Goal: Use online tool/utility: Utilize a website feature to perform a specific function

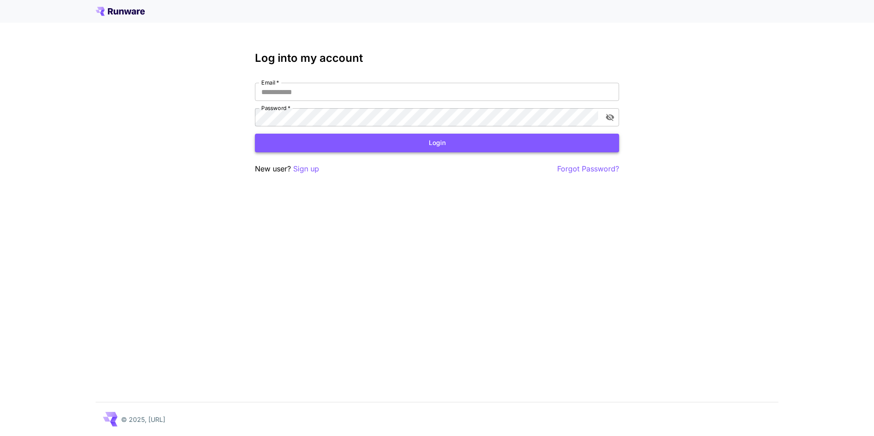
type input "**********"
click at [359, 147] on button "Login" at bounding box center [437, 143] width 364 height 19
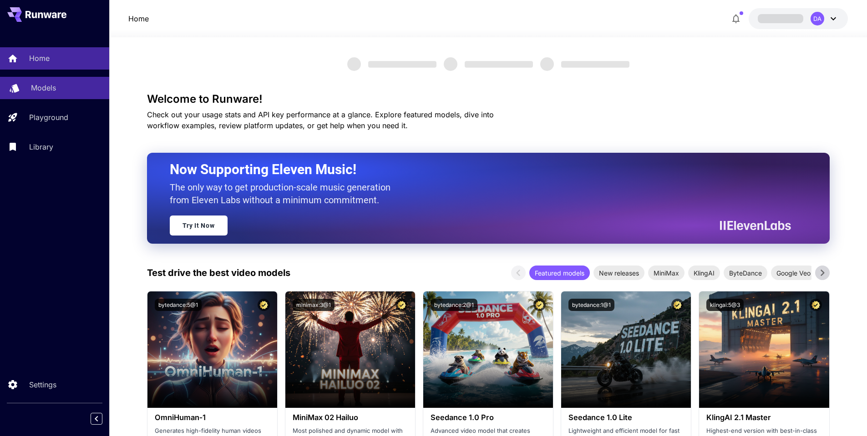
click at [70, 82] on link "Models" at bounding box center [54, 88] width 109 height 22
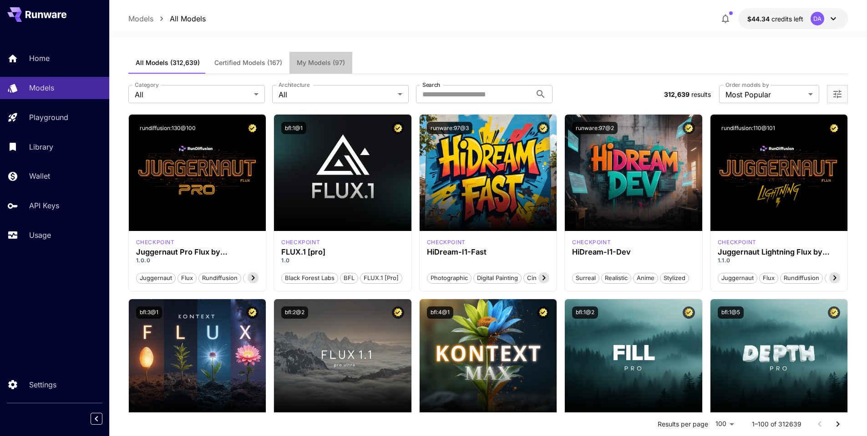
click at [309, 59] on span "My Models (97)" at bounding box center [321, 63] width 48 height 8
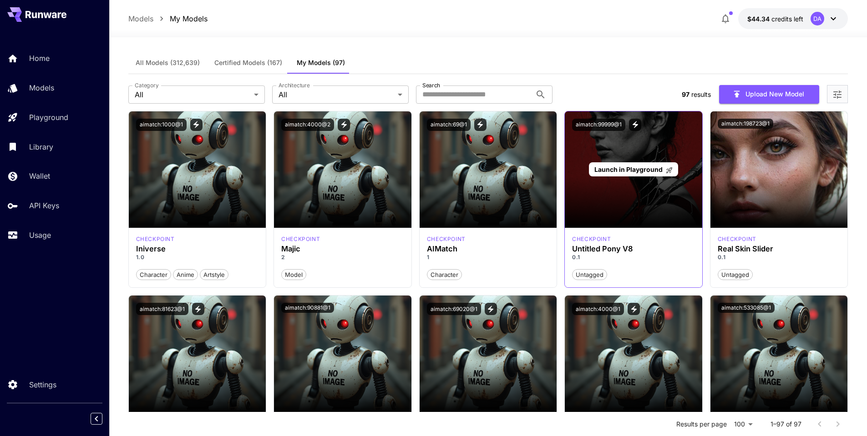
click at [626, 168] on span "Launch in Playground" at bounding box center [628, 170] width 68 height 8
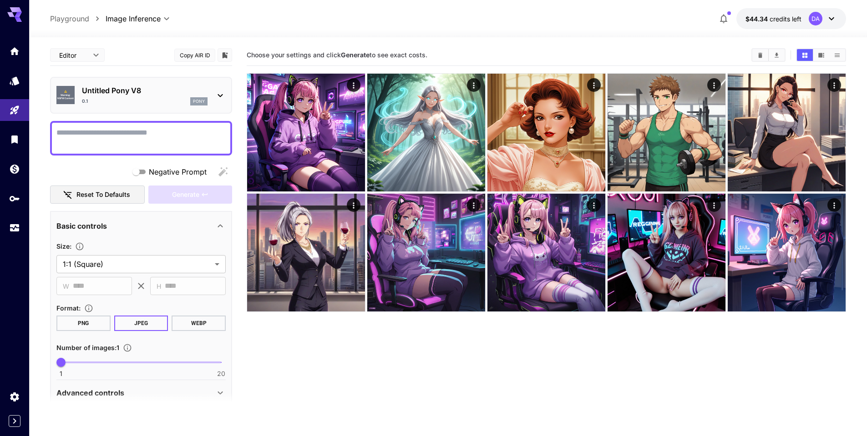
click at [148, 137] on textarea "Negative Prompt" at bounding box center [140, 138] width 169 height 22
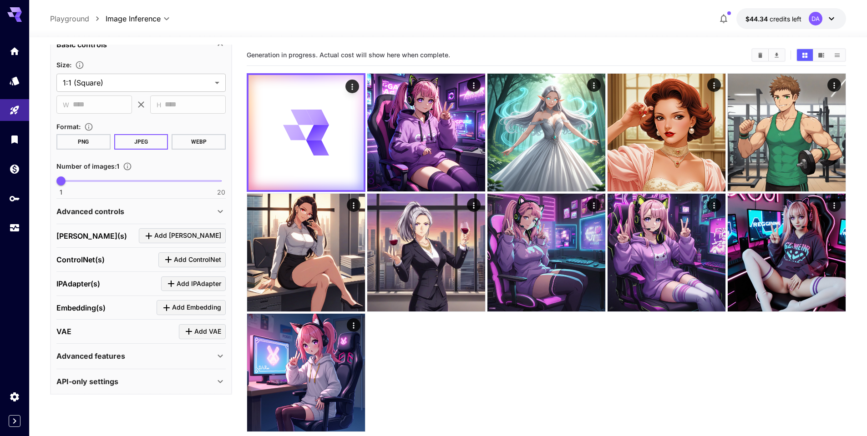
scroll to position [184, 0]
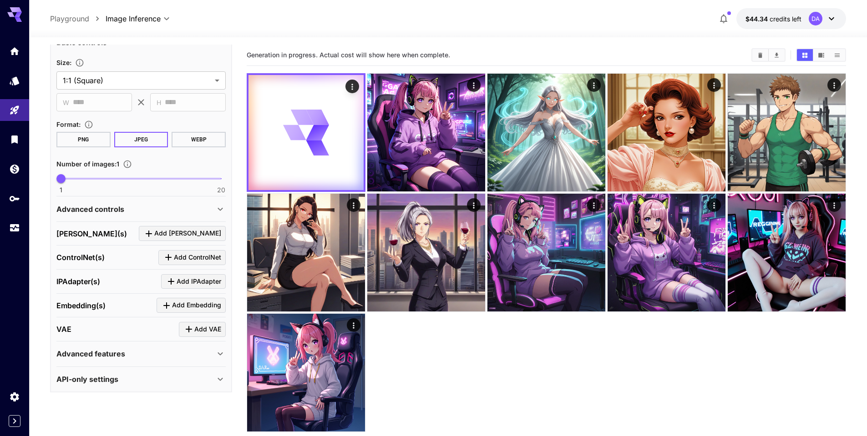
type textarea "**********"
click at [130, 208] on div "Advanced controls" at bounding box center [135, 209] width 158 height 11
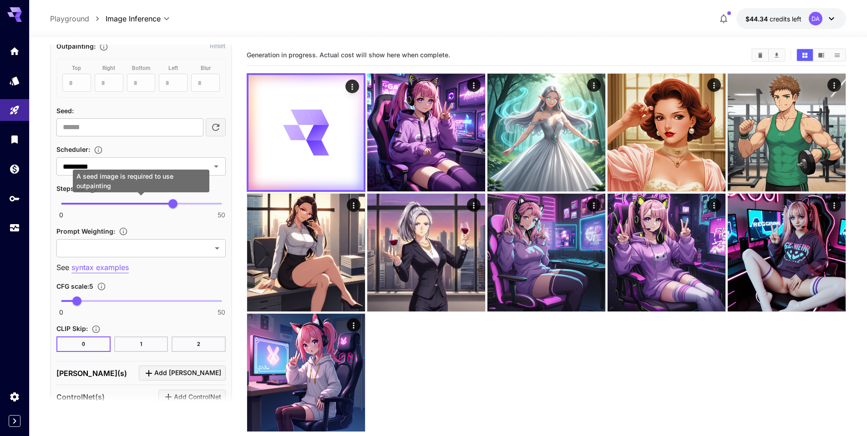
scroll to position [512, 0]
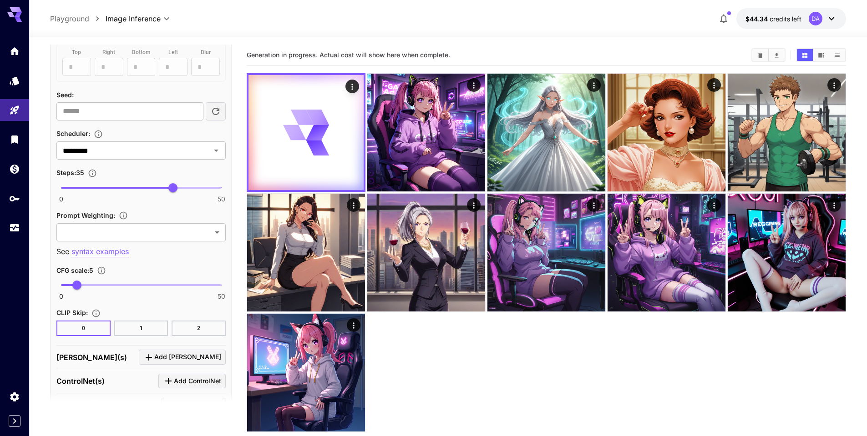
type input "**"
click at [124, 191] on span "0 50 20" at bounding box center [141, 188] width 160 height 14
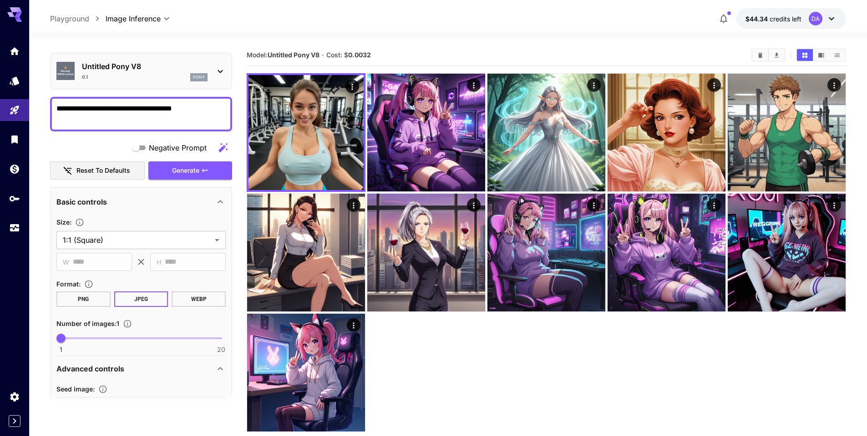
scroll to position [20, 0]
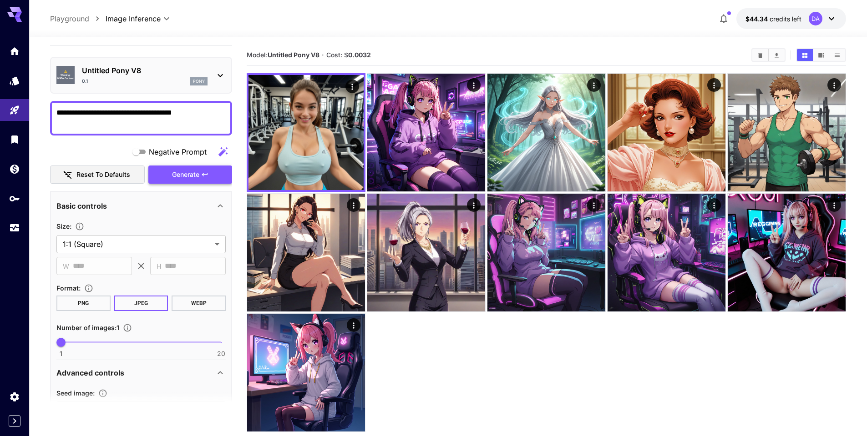
click at [197, 175] on span "Generate" at bounding box center [185, 174] width 27 height 11
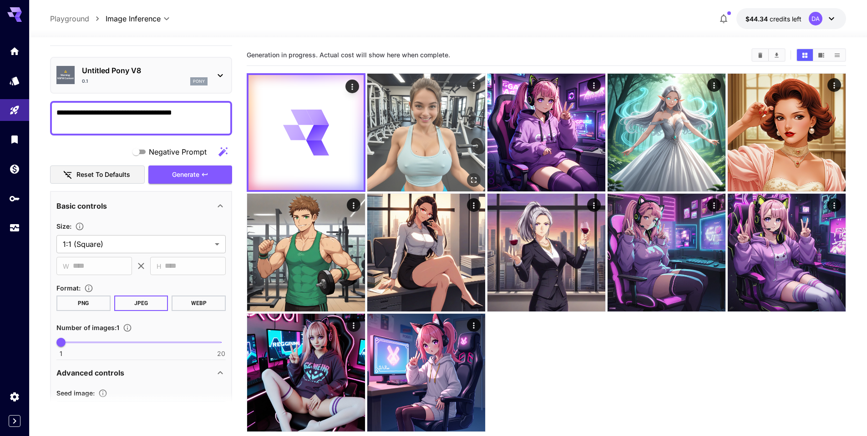
click at [474, 181] on icon "Open in fullscreen" at bounding box center [473, 180] width 9 height 9
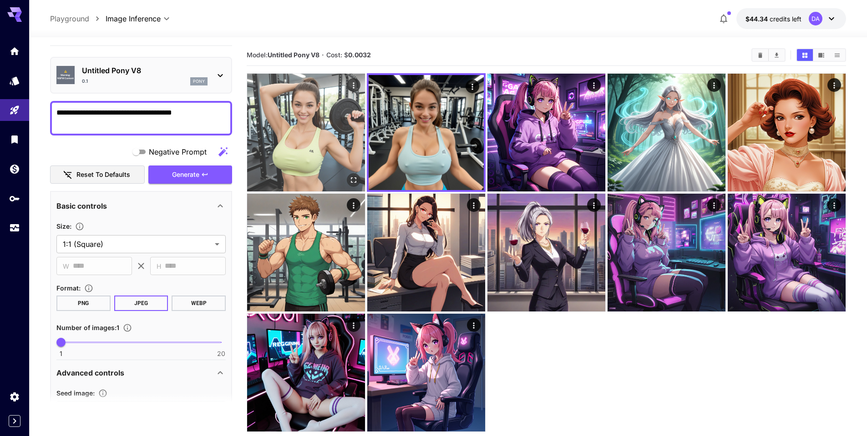
click at [360, 183] on img at bounding box center [306, 133] width 118 height 118
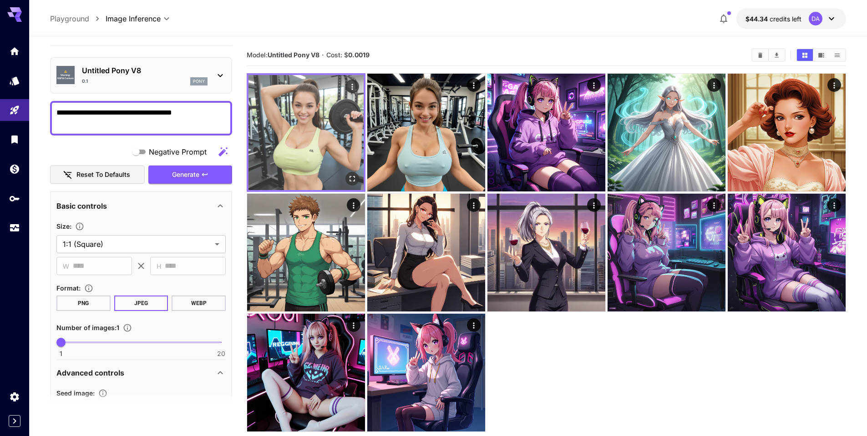
click at [351, 182] on icon "Open in fullscreen" at bounding box center [352, 178] width 9 height 9
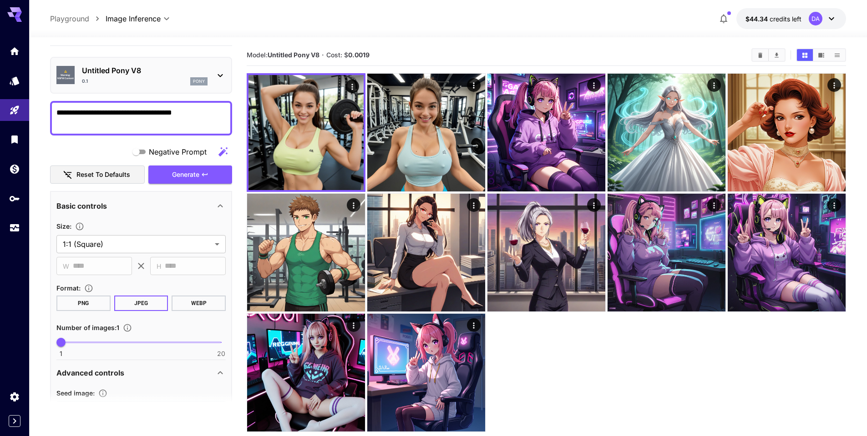
click at [203, 115] on textarea "**********" at bounding box center [140, 118] width 169 height 22
click at [148, 113] on textarea "**********" at bounding box center [140, 118] width 169 height 22
click at [149, 112] on textarea "**********" at bounding box center [140, 118] width 169 height 22
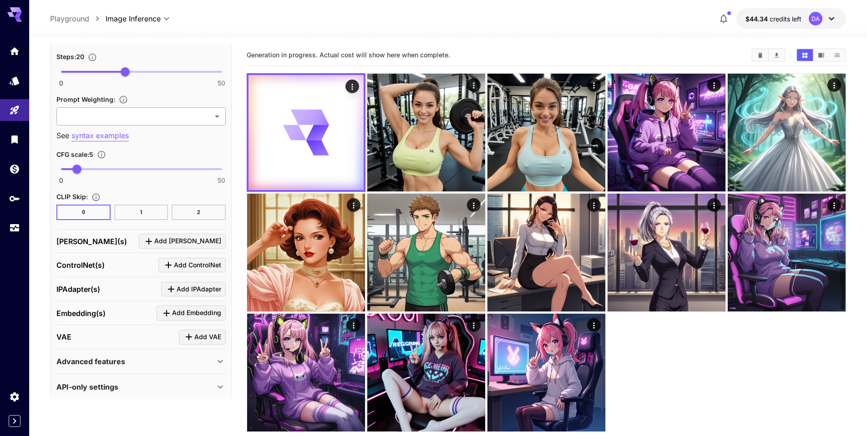
scroll to position [635, 0]
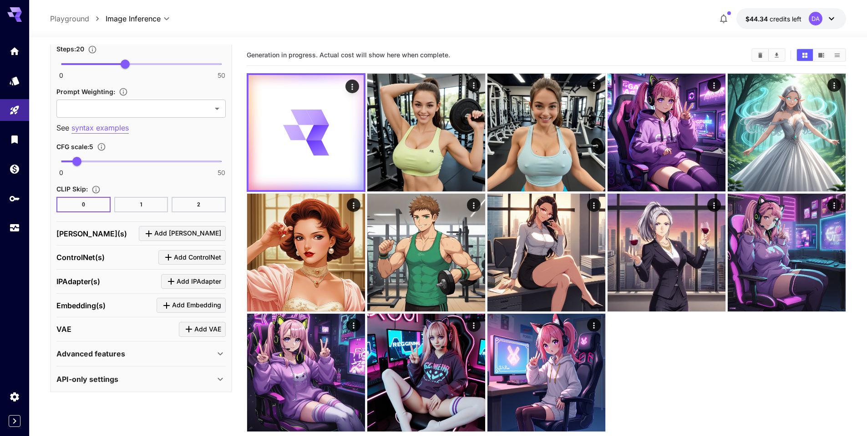
type textarea "**********"
click at [144, 205] on button "1" at bounding box center [141, 204] width 54 height 15
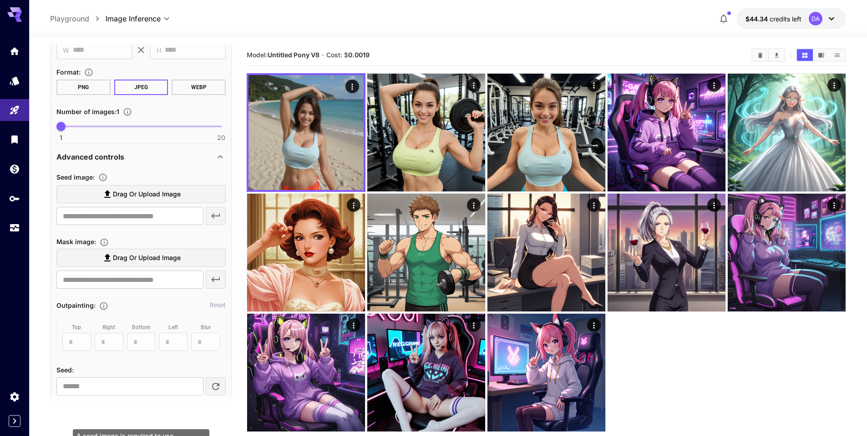
scroll to position [35, 0]
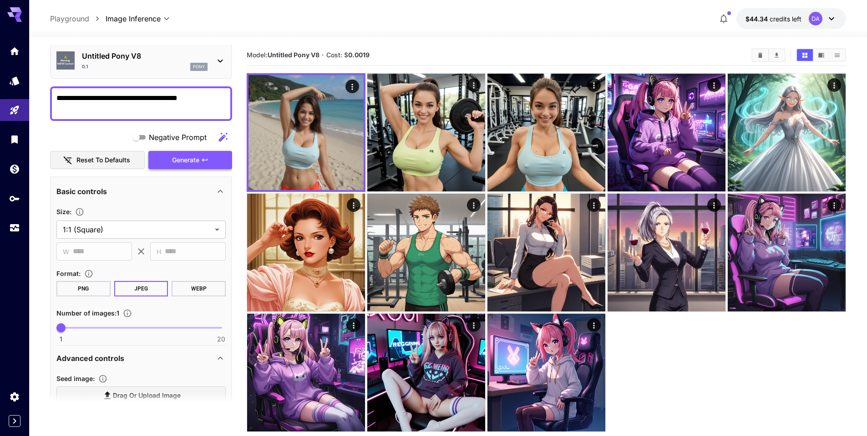
click at [201, 164] on button "Generate" at bounding box center [190, 160] width 84 height 19
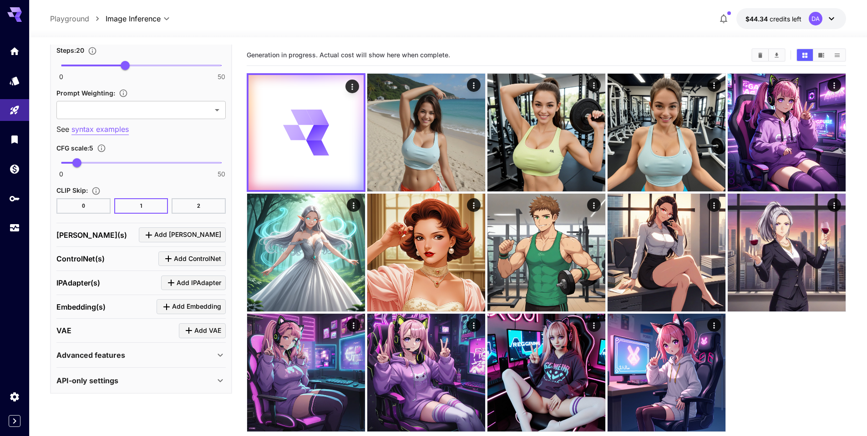
scroll to position [635, 0]
click at [205, 210] on button "2" at bounding box center [199, 204] width 54 height 15
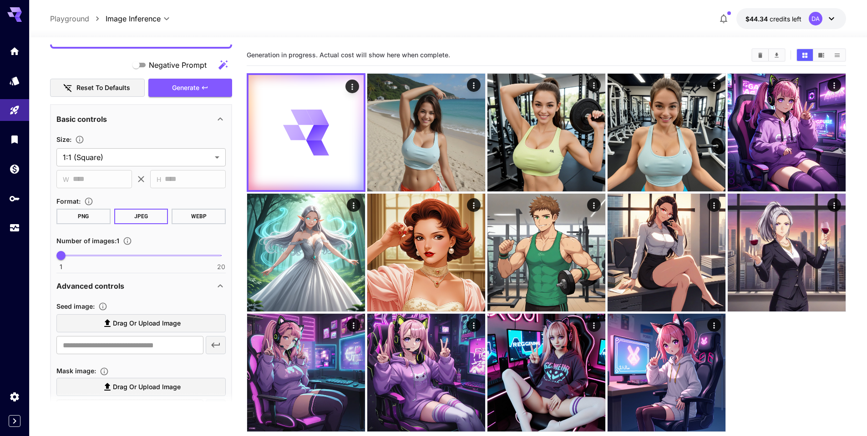
scroll to position [0, 0]
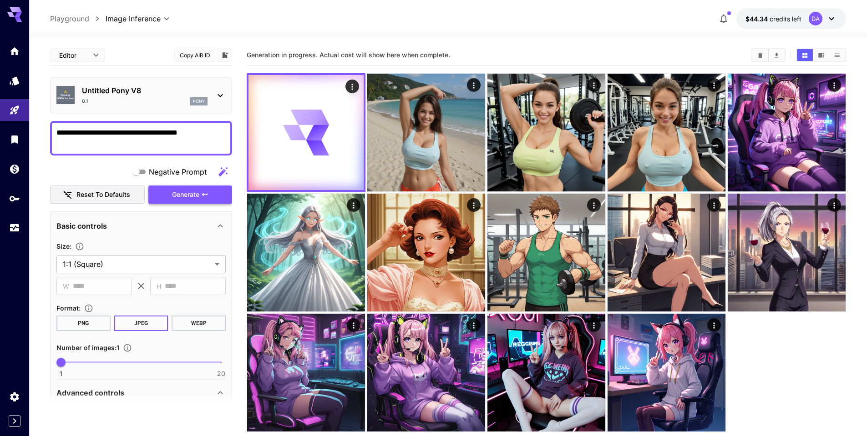
click at [199, 196] on span "Generate" at bounding box center [185, 194] width 27 height 11
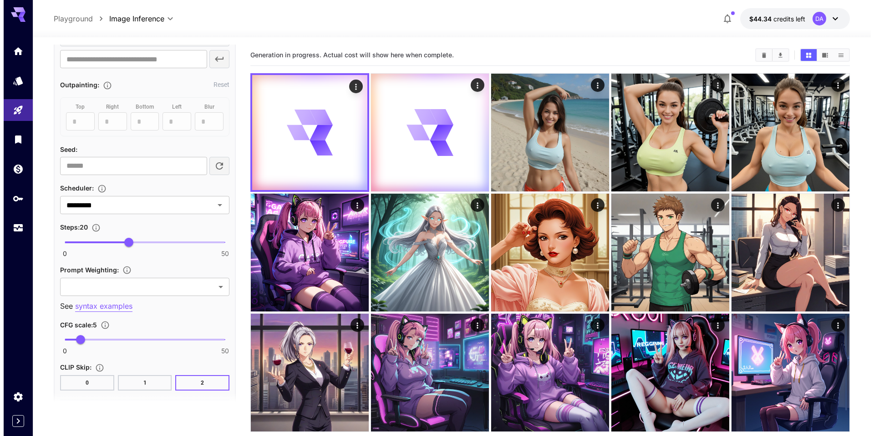
scroll to position [601, 0]
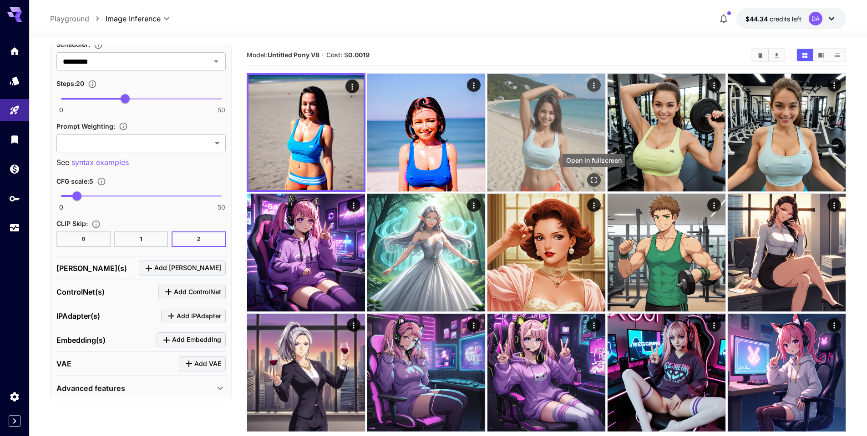
click at [591, 180] on icon "Open in fullscreen" at bounding box center [593, 180] width 9 height 9
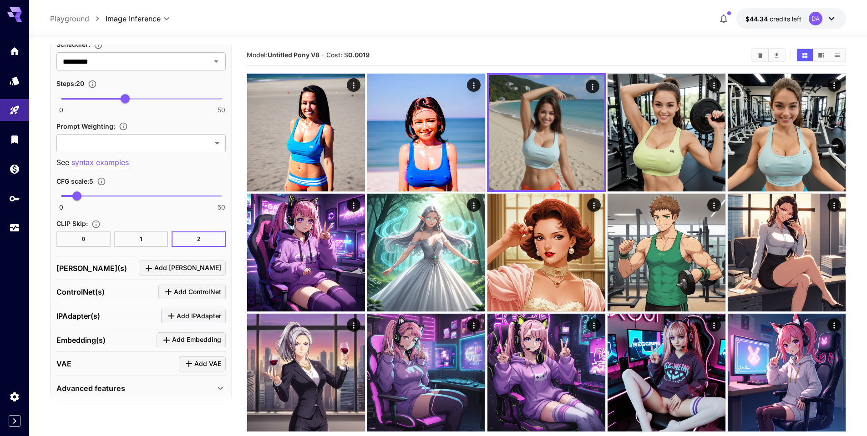
click at [190, 259] on div "LoRA(s) Add LoRA" at bounding box center [140, 269] width 169 height 24
click at [193, 268] on span "Add [PERSON_NAME]" at bounding box center [187, 268] width 67 height 11
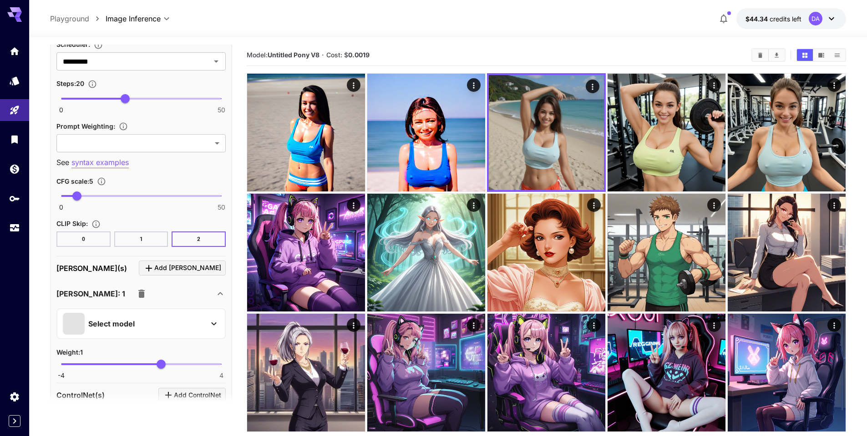
click at [135, 330] on div "Select model" at bounding box center [134, 324] width 142 height 22
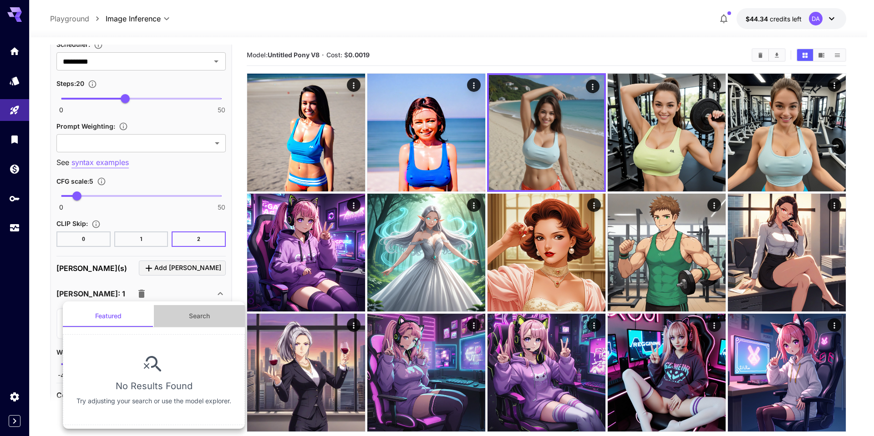
click at [197, 319] on button "Search" at bounding box center [199, 316] width 91 height 22
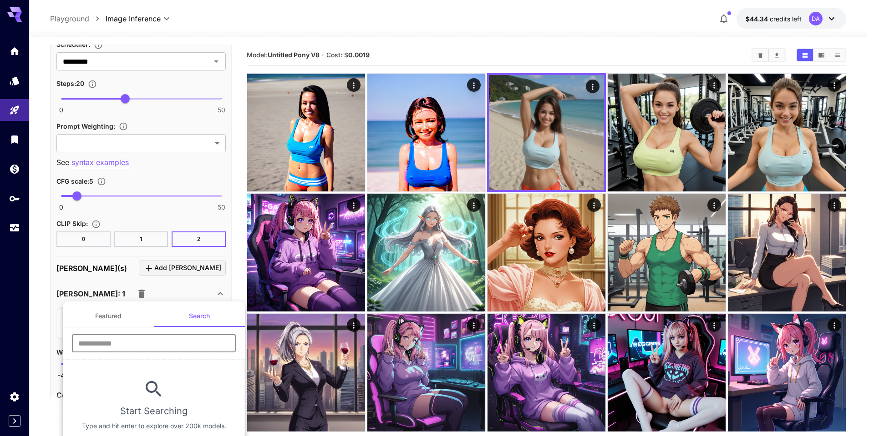
click at [177, 340] on input "text" at bounding box center [154, 344] width 164 height 18
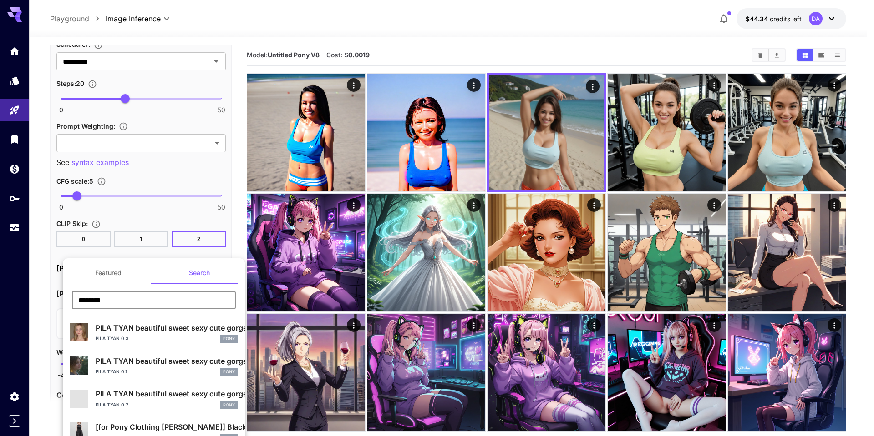
type input "*********"
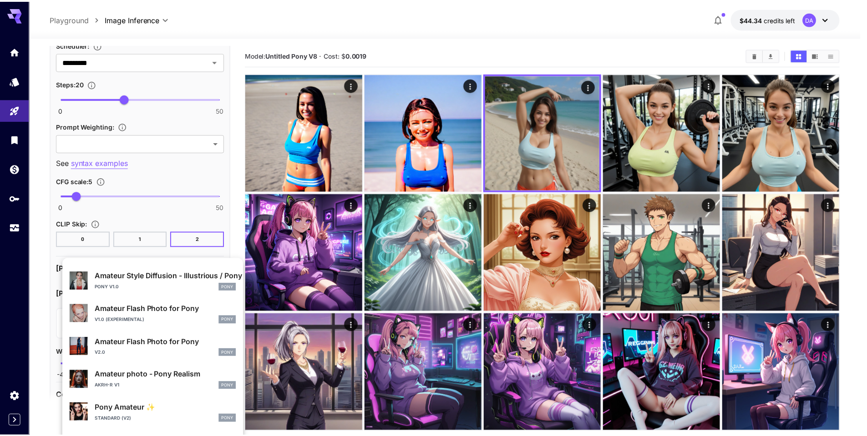
scroll to position [197, 0]
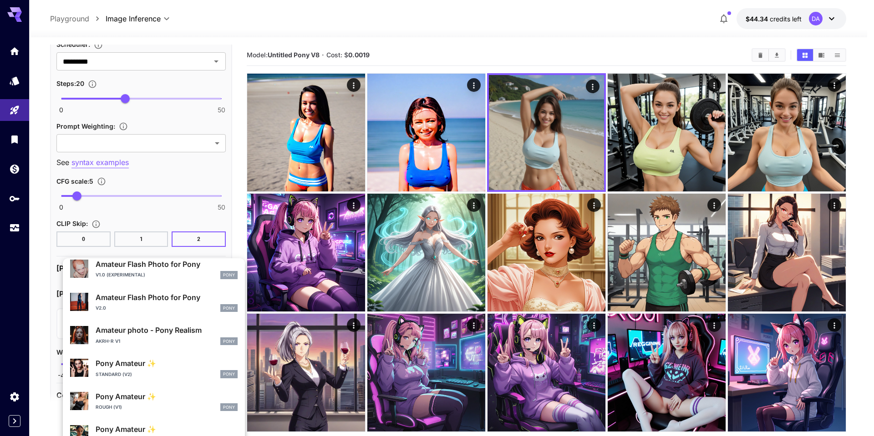
type input "******"
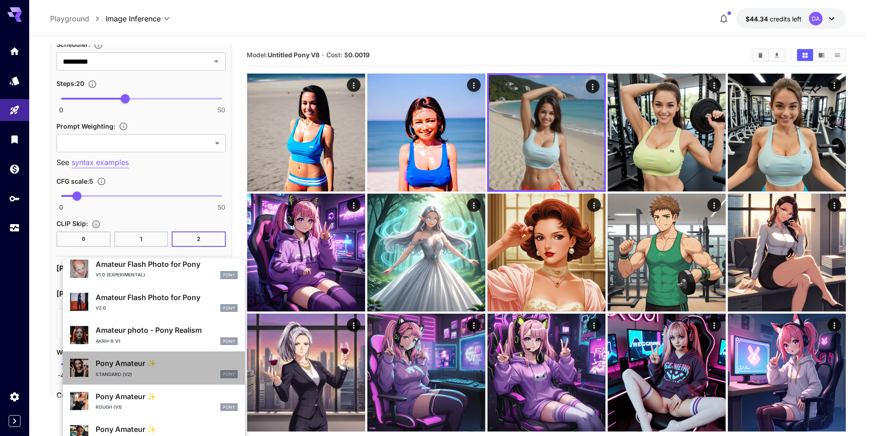
click at [162, 369] on p "Pony Amateur ✨" at bounding box center [167, 363] width 142 height 11
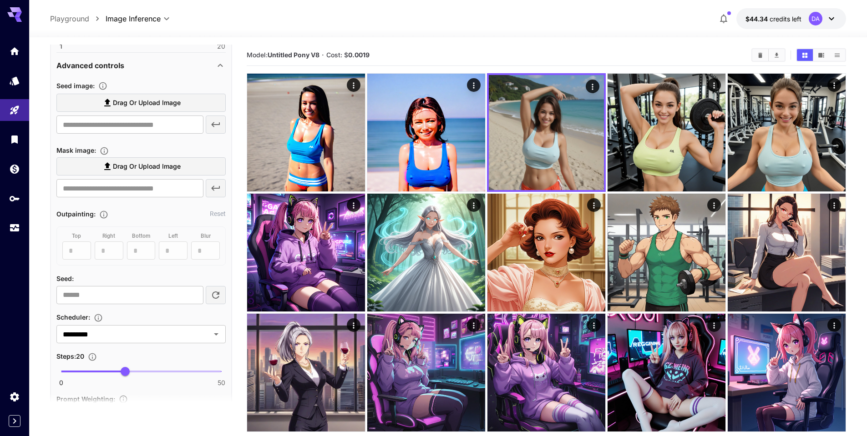
scroll to position [546, 0]
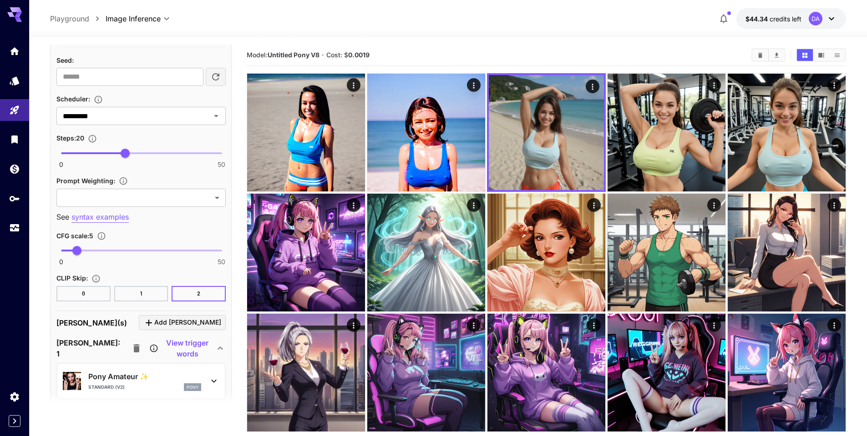
drag, startPoint x: 85, startPoint y: 290, endPoint x: 90, endPoint y: 293, distance: 5.5
click at [85, 291] on button "0" at bounding box center [83, 293] width 54 height 15
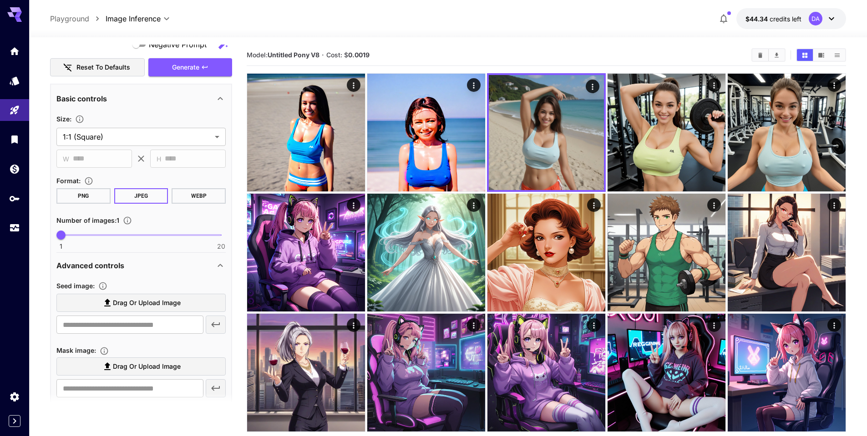
scroll to position [109, 0]
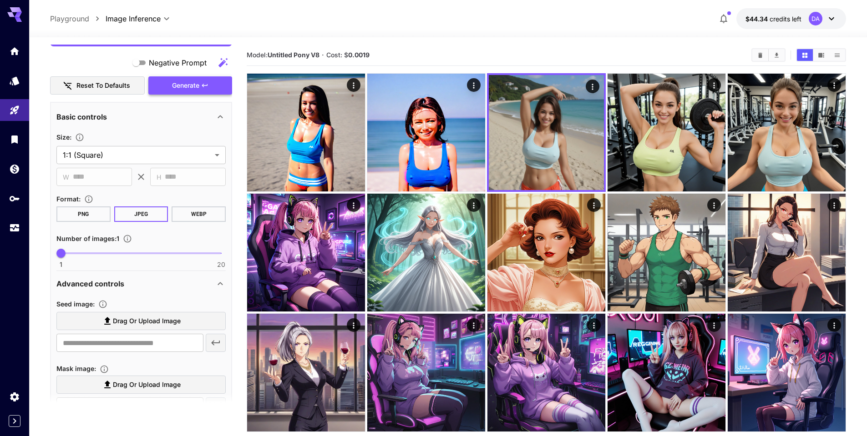
click at [206, 83] on icon "button" at bounding box center [204, 85] width 7 height 7
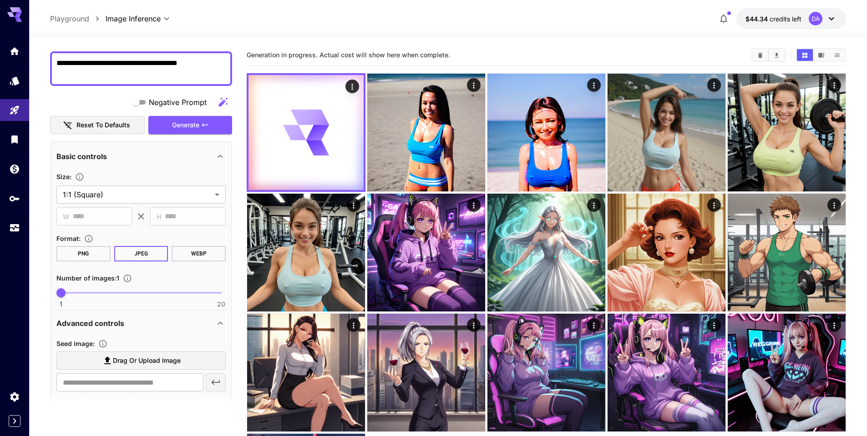
scroll to position [0, 0]
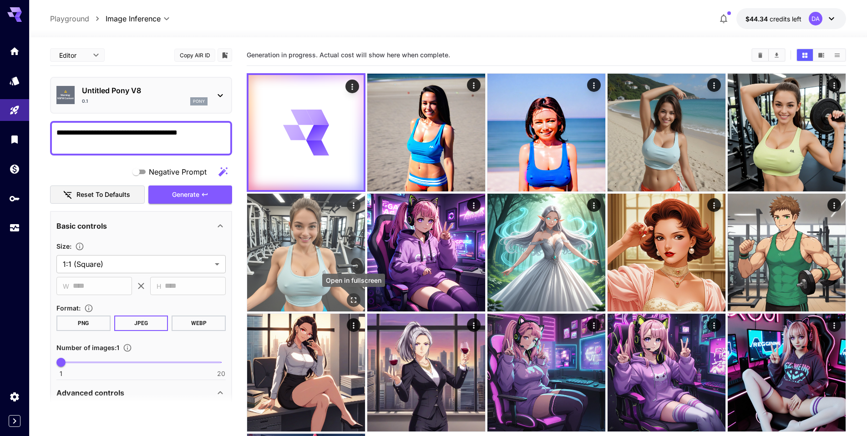
click at [351, 301] on icon "Open in fullscreen" at bounding box center [353, 300] width 9 height 9
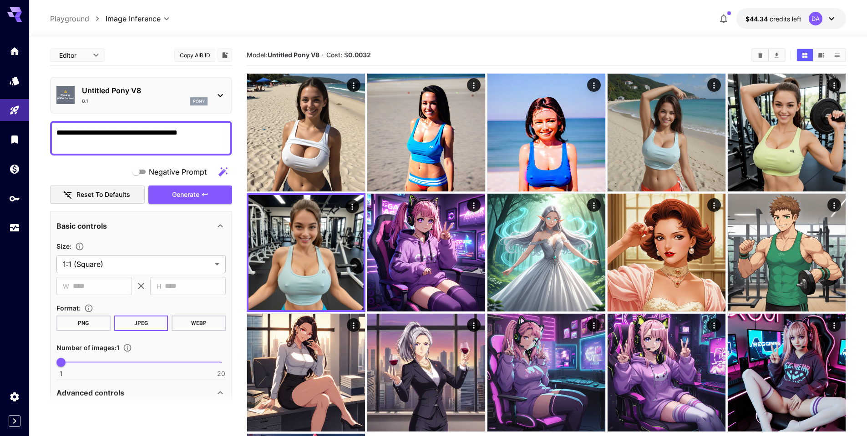
click at [207, 134] on textarea "**********" at bounding box center [140, 138] width 169 height 22
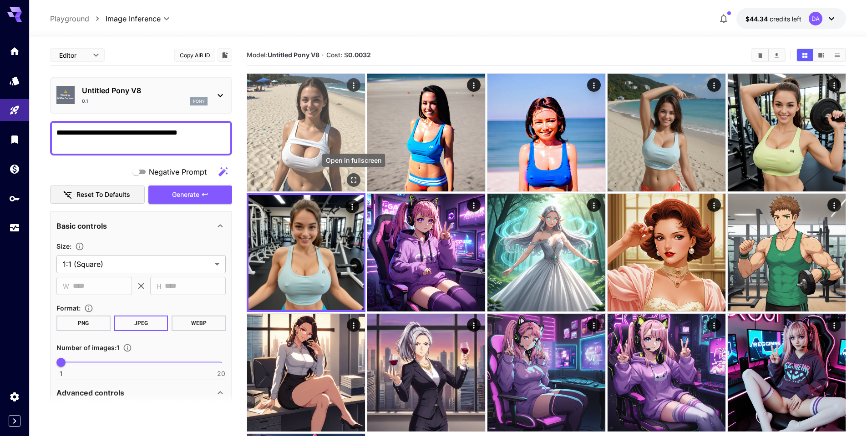
click at [353, 177] on icon "Open in fullscreen" at bounding box center [353, 180] width 9 height 9
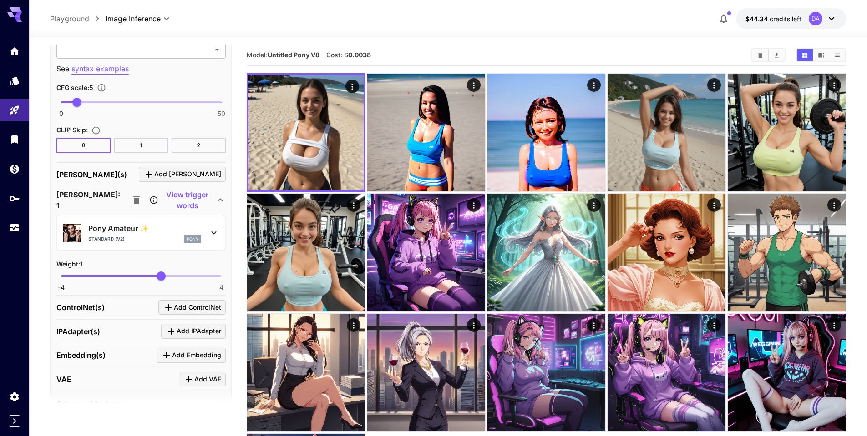
scroll to position [710, 0]
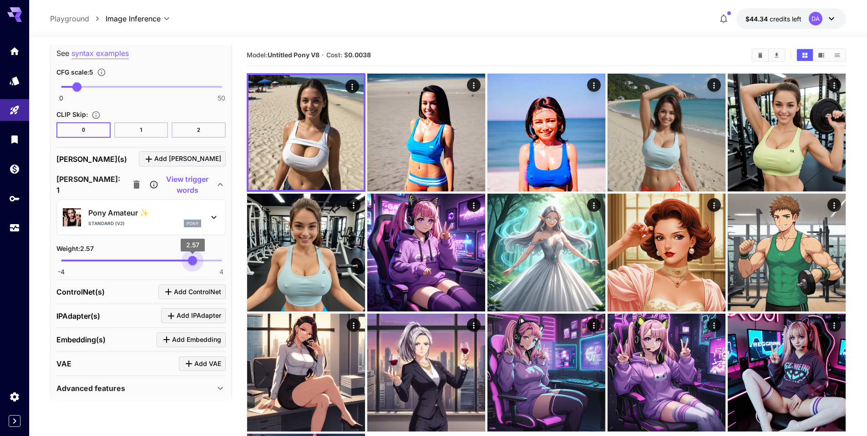
type input "****"
drag, startPoint x: 162, startPoint y: 261, endPoint x: 192, endPoint y: 260, distance: 29.1
click at [192, 260] on span "2.52" at bounding box center [191, 260] width 9 height 9
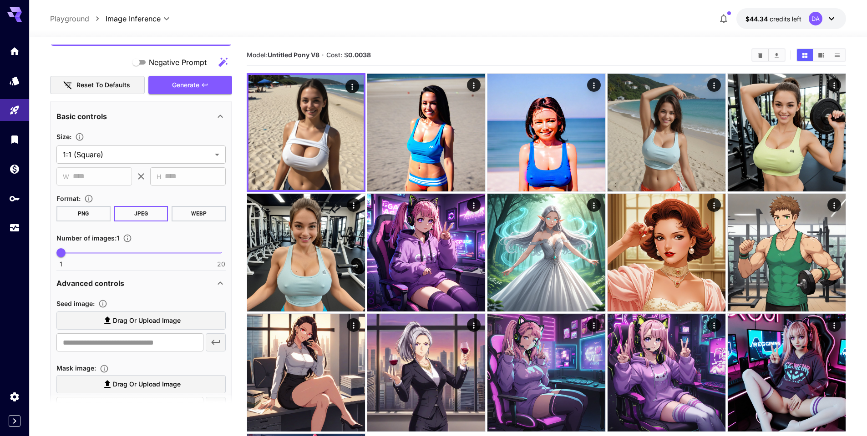
scroll to position [109, 0]
click at [197, 83] on span "Generate" at bounding box center [185, 85] width 27 height 11
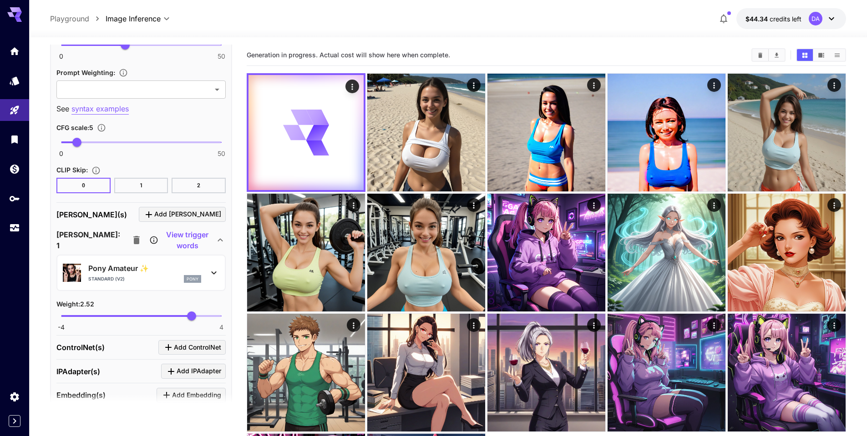
scroll to position [655, 0]
click at [133, 243] on icon "button" at bounding box center [136, 239] width 6 height 8
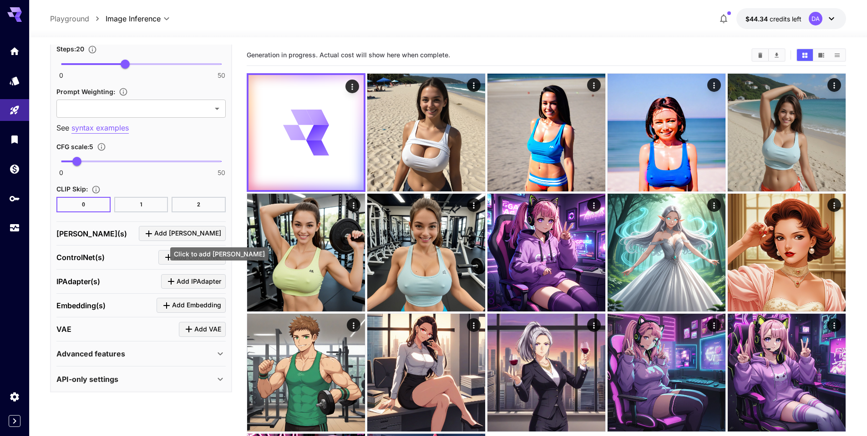
drag, startPoint x: 202, startPoint y: 234, endPoint x: 229, endPoint y: 238, distance: 27.0
click at [202, 234] on span "Add [PERSON_NAME]" at bounding box center [187, 233] width 67 height 11
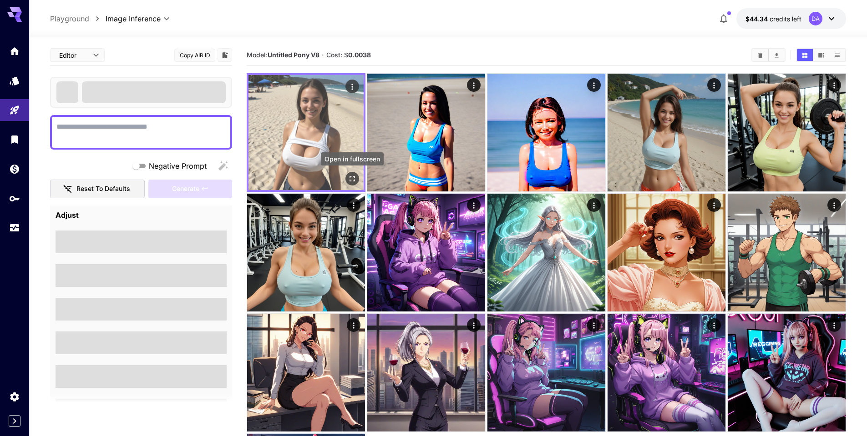
click at [354, 182] on icon "Open in fullscreen" at bounding box center [352, 178] width 9 height 9
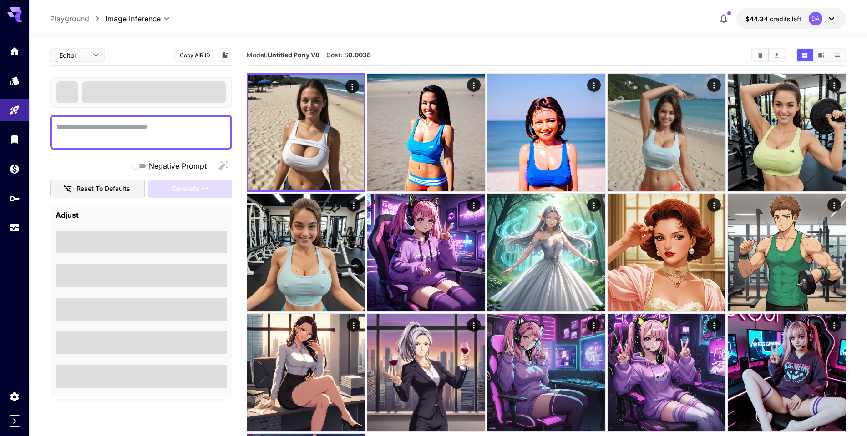
click at [489, 3] on div "**********" at bounding box center [448, 18] width 838 height 37
